Goal: Transaction & Acquisition: Book appointment/travel/reservation

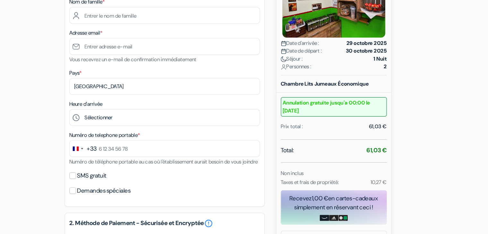
scroll to position [84, 0]
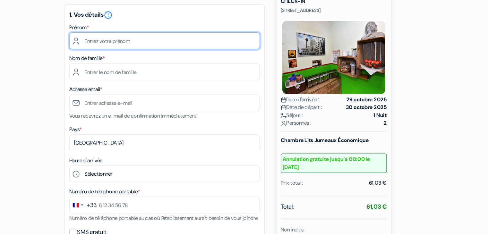
click at [174, 36] on input "text" at bounding box center [189, 35] width 163 height 14
type input "Lila"
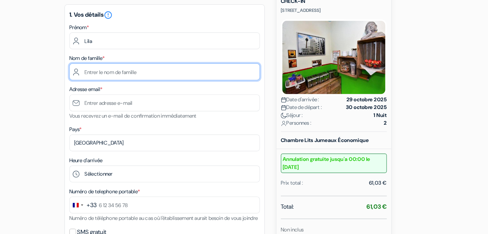
type input "[DATE]"
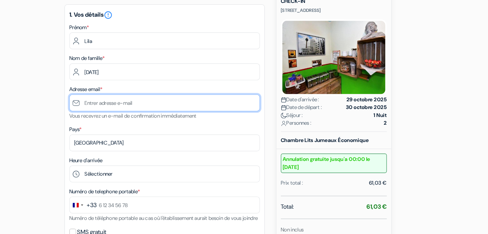
type input "[EMAIL_ADDRESS][DOMAIN_NAME]"
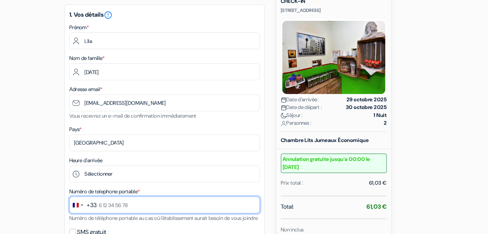
type input "0781132790"
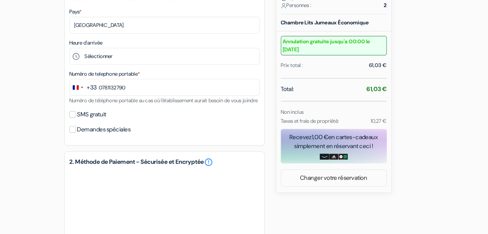
scroll to position [152, 0]
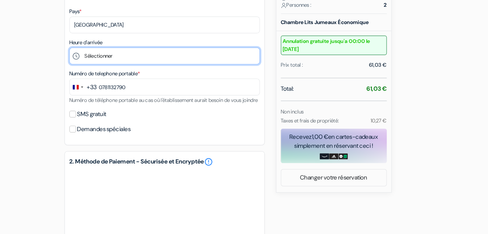
click at [138, 86] on select "Sélectionner 14:00 15:00 16:00 17:00 18:00 19:00 20:00 21:00 22:00 23:00" at bounding box center [189, 81] width 163 height 14
select select "19"
click at [108, 74] on select "Sélectionner 14:00 15:00 16:00 17:00 18:00 19:00 20:00 21:00 22:00 23:00" at bounding box center [189, 81] width 163 height 14
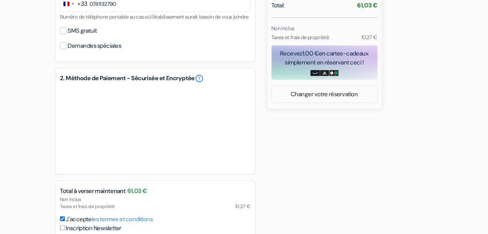
scroll to position [224, 0]
click at [112, 75] on input "Demandes spéciales" at bounding box center [111, 72] width 6 height 6
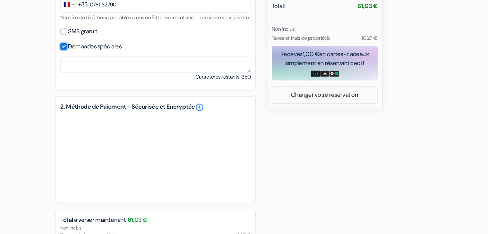
click at [111, 75] on input "Demandes spéciales" at bounding box center [111, 72] width 6 height 6
checkbox input "false"
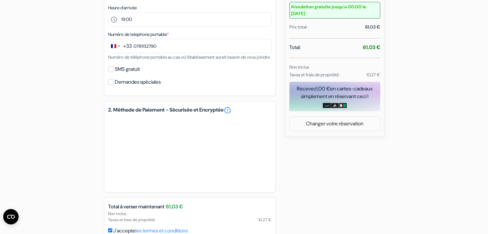
scroll to position [280, 0]
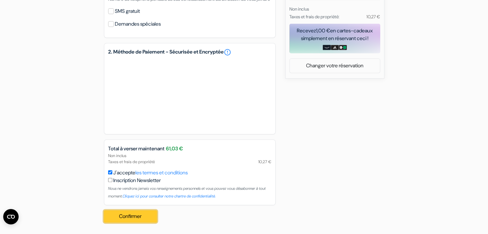
click at [140, 215] on button "Confirmer Loading..." at bounding box center [130, 216] width 53 height 12
click at [143, 219] on button "Confirmer Loading..." at bounding box center [130, 216] width 53 height 12
